Goal: Task Accomplishment & Management: Manage account settings

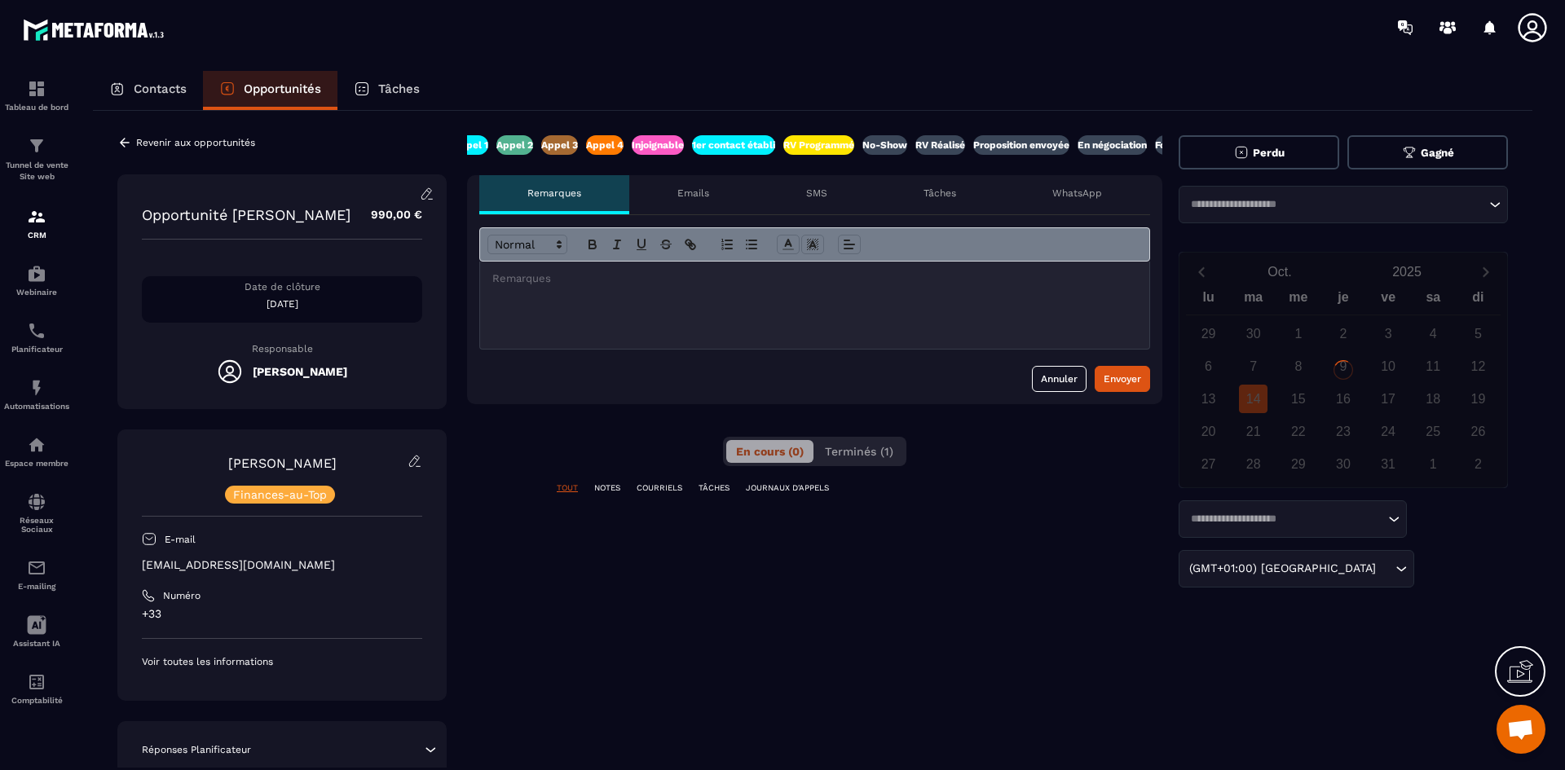
scroll to position [0, 95]
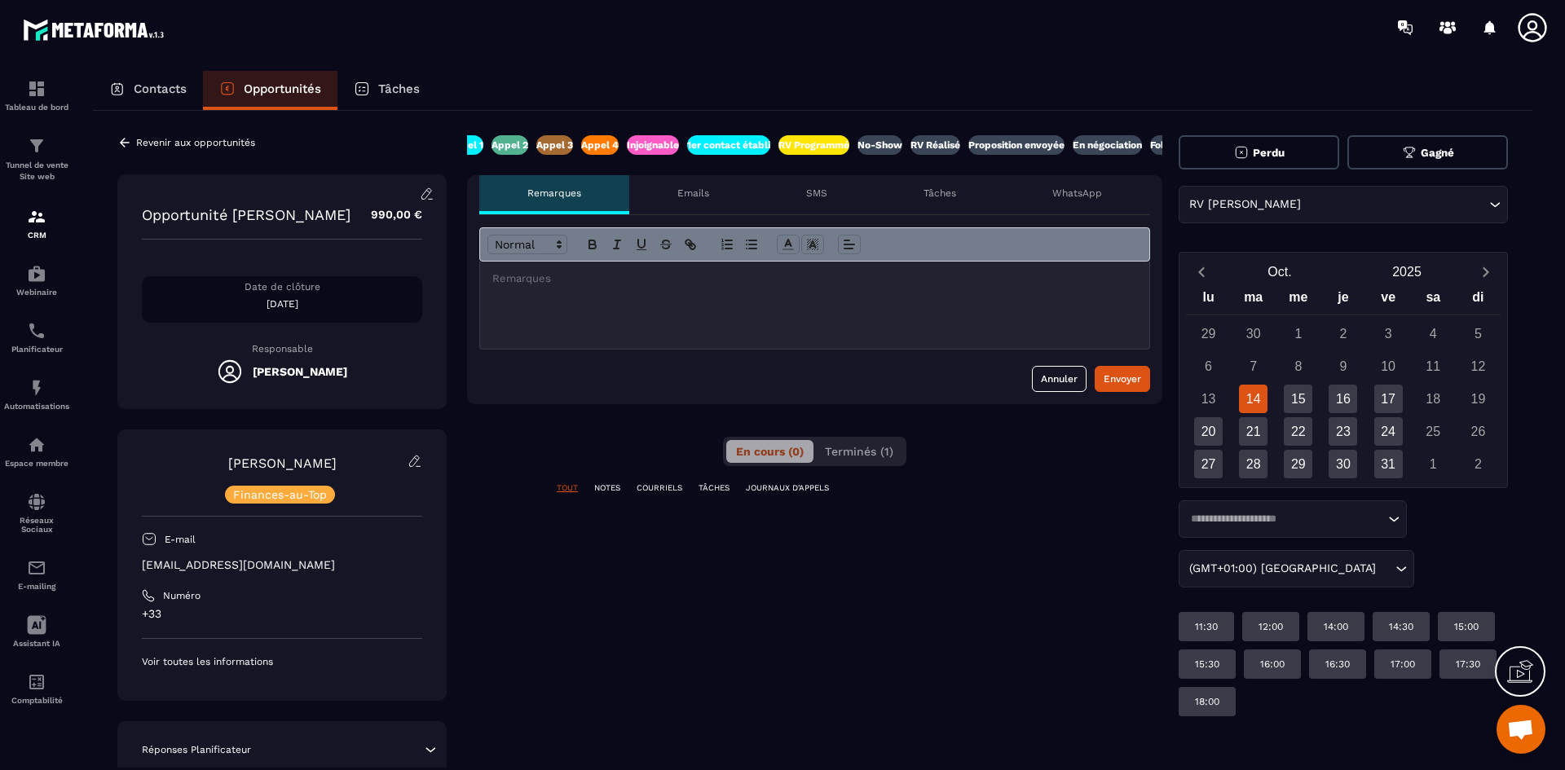
click at [814, 143] on p "RV Programmé" at bounding box center [813, 145] width 71 height 13
click at [740, 142] on p "1er contact établi" at bounding box center [728, 145] width 83 height 13
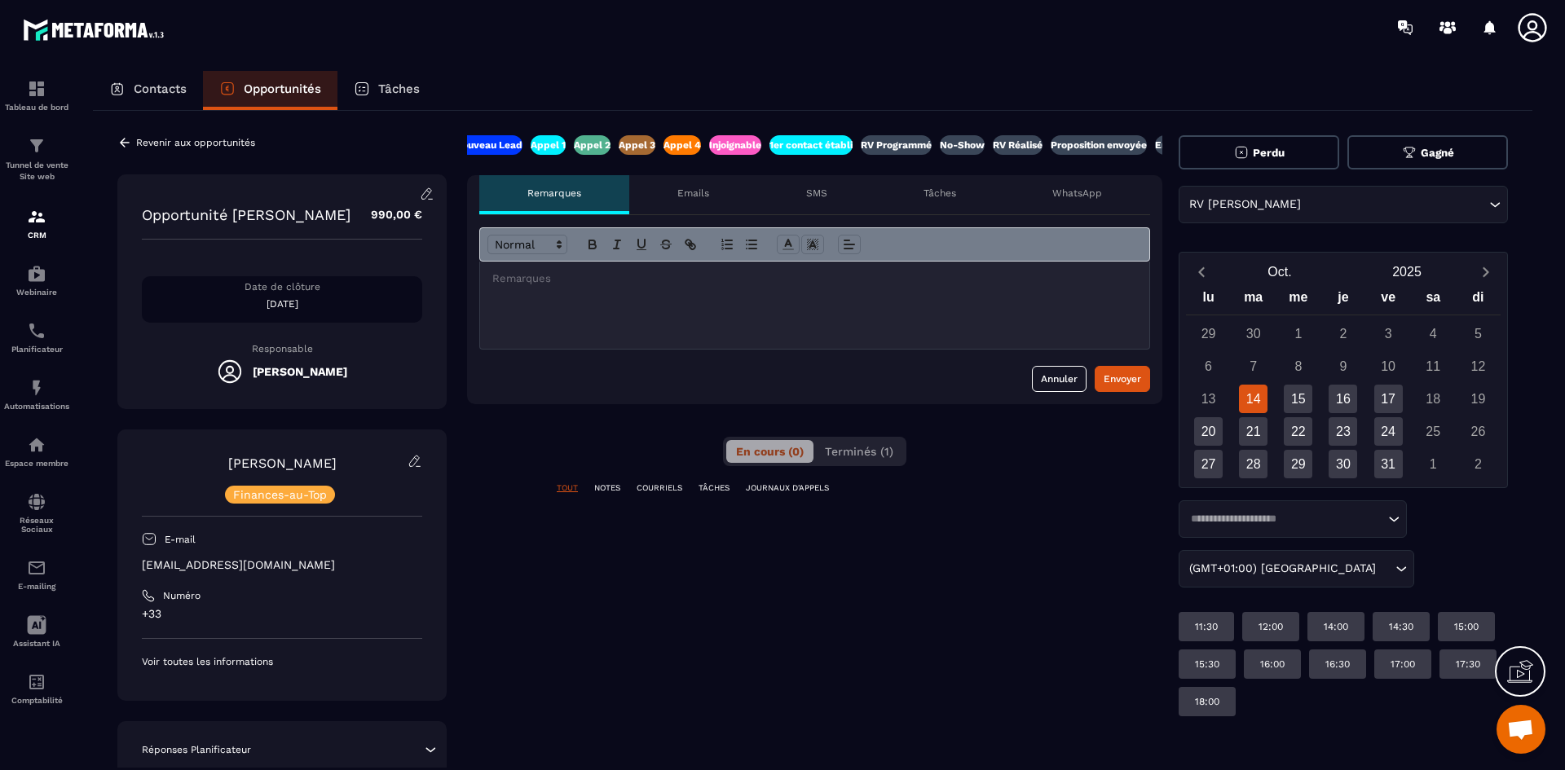
scroll to position [0, 8]
click at [825, 149] on p "1er contact établi" at bounding box center [814, 145] width 83 height 13
click at [888, 150] on p "RV Programmé" at bounding box center [900, 145] width 71 height 13
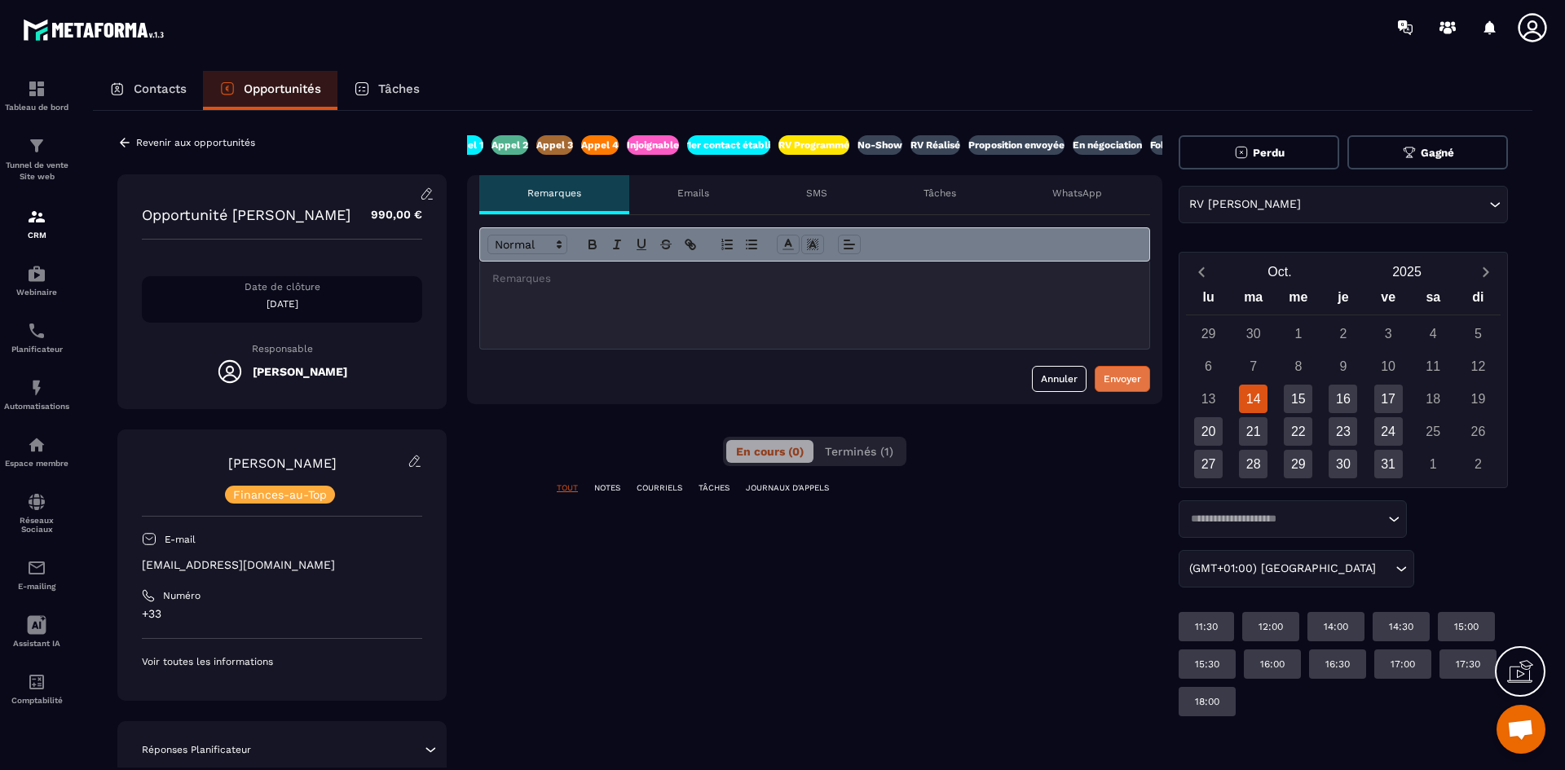
click at [1131, 380] on div "Envoyer" at bounding box center [1121, 379] width 37 height 16
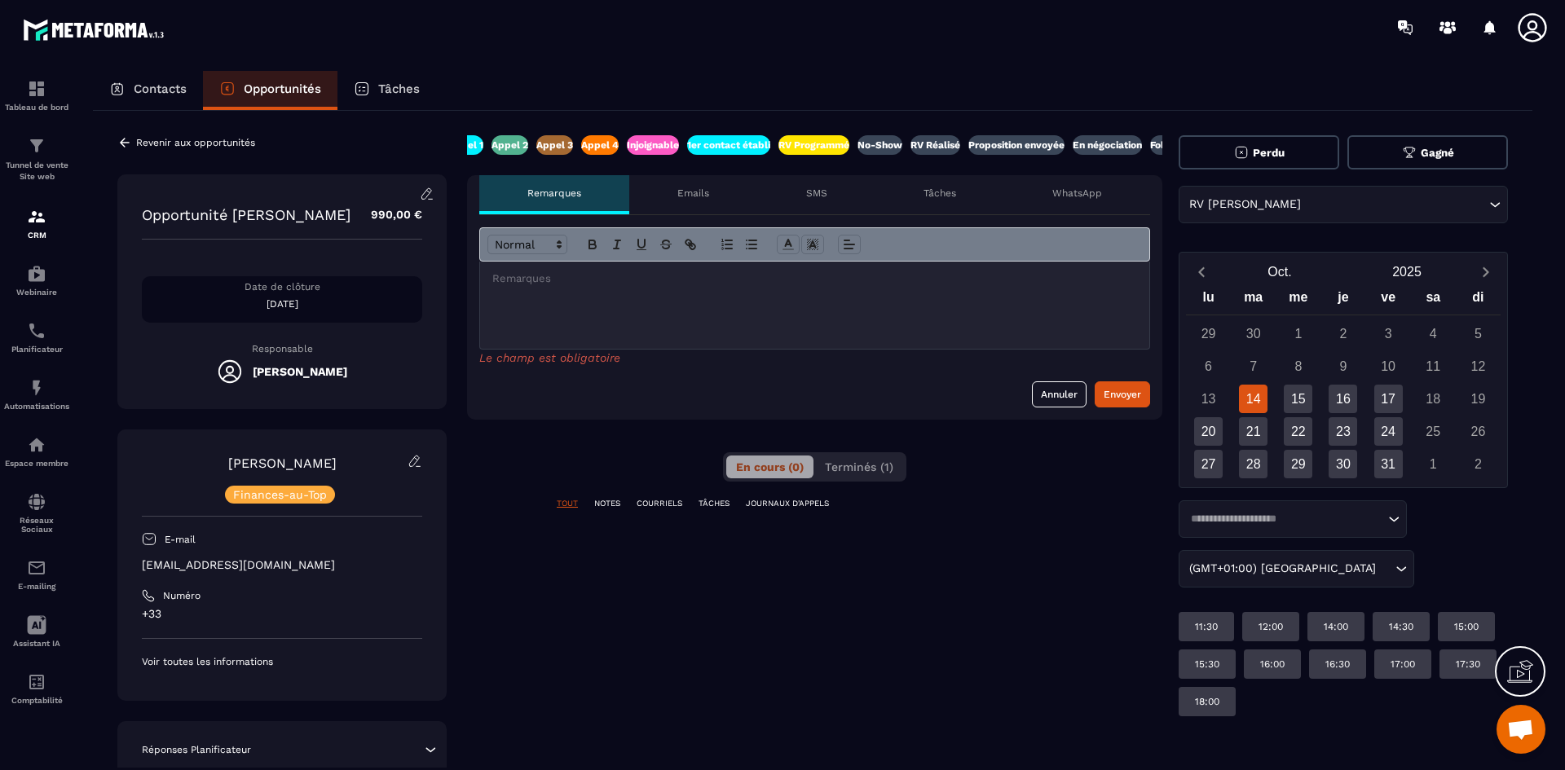
click at [664, 291] on div at bounding box center [814, 305] width 669 height 87
click at [1121, 398] on div "Envoyer" at bounding box center [1121, 394] width 37 height 16
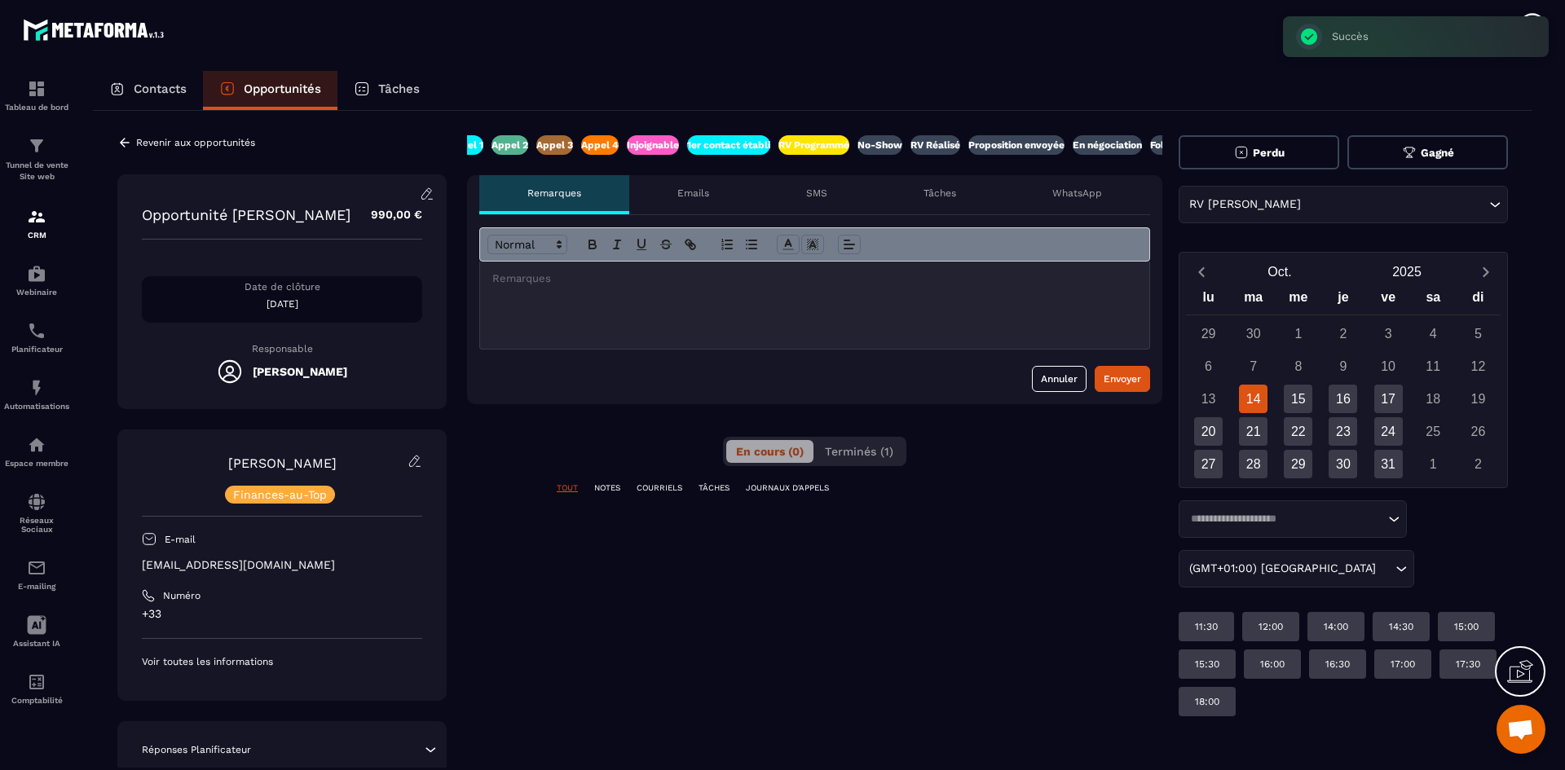
click at [280, 90] on p "Opportunités" at bounding box center [282, 88] width 77 height 15
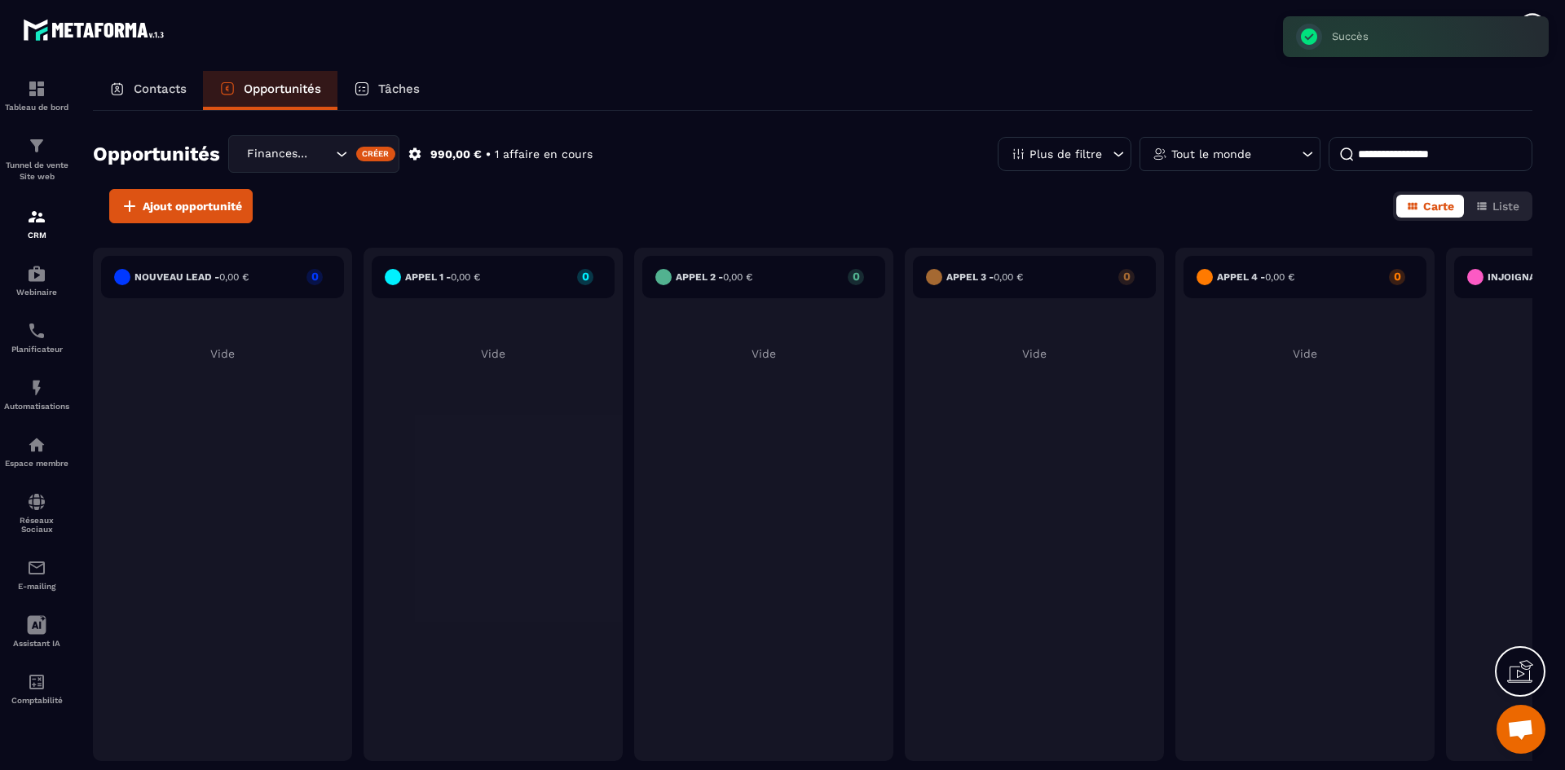
click at [951, 487] on div "Appel 3 - 0,00 € 0 Vide" at bounding box center [1034, 504] width 259 height 513
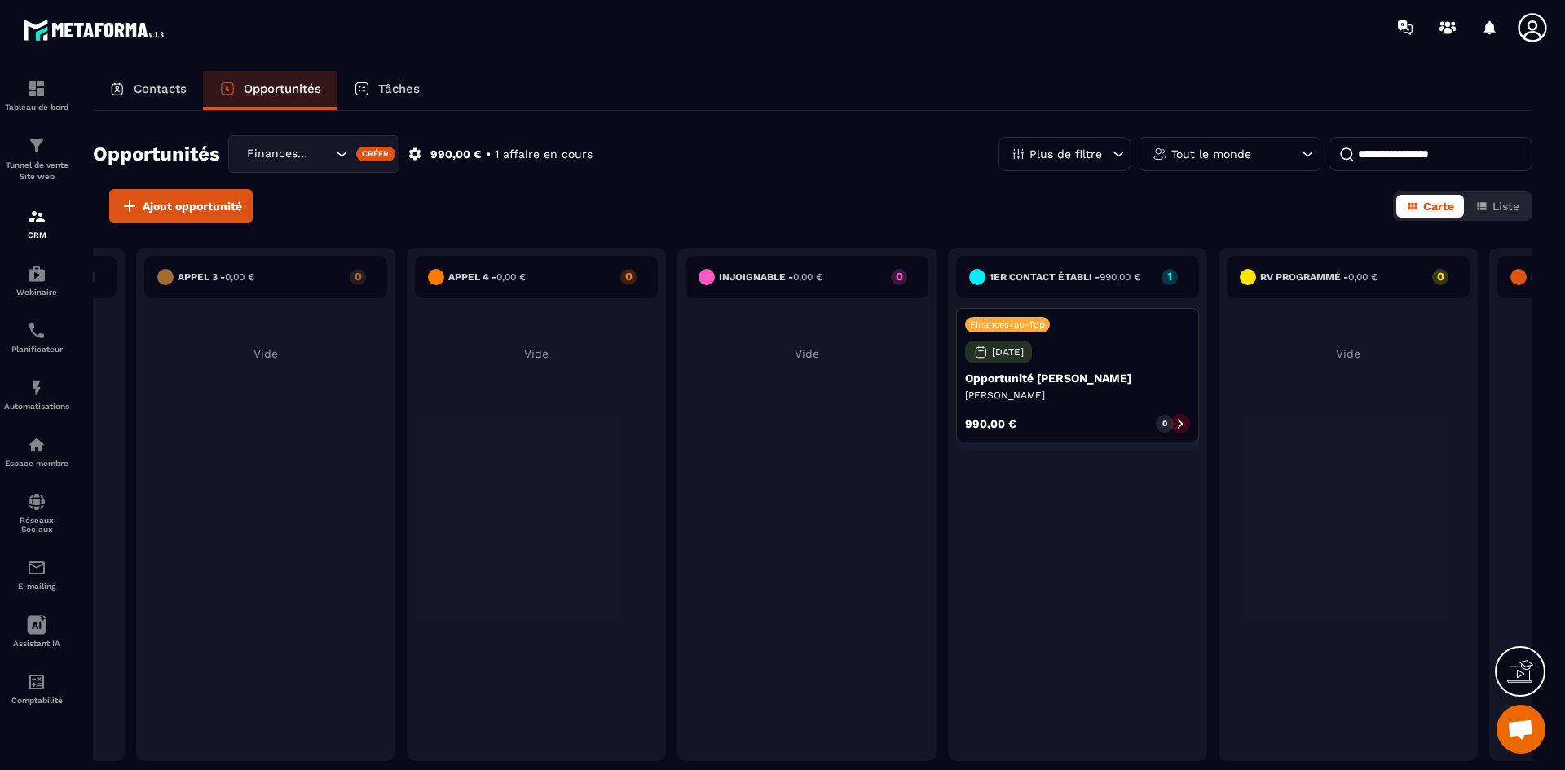
scroll to position [0, 782]
